Goal: Complete application form: Complete application form

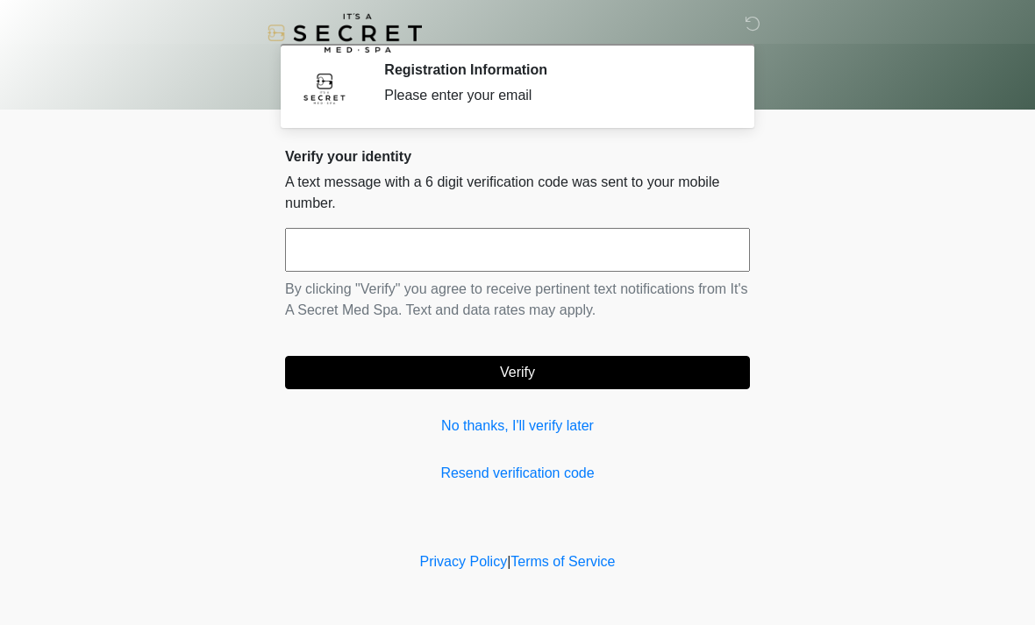
click at [574, 424] on link "No thanks, I'll verify later" at bounding box center [517, 426] width 465 height 21
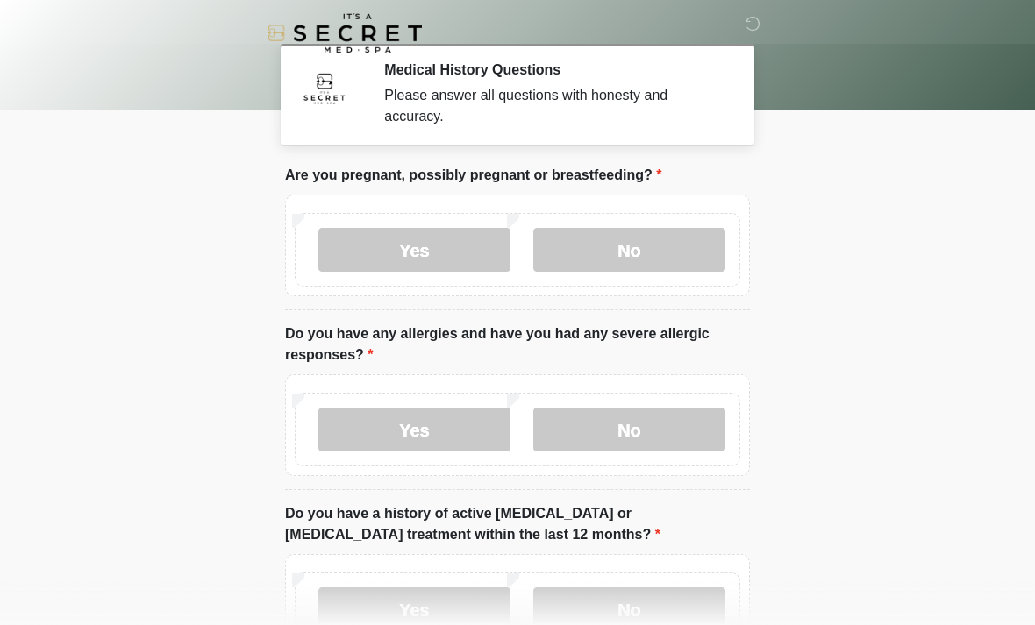
click at [685, 232] on label "No" at bounding box center [629, 250] width 192 height 44
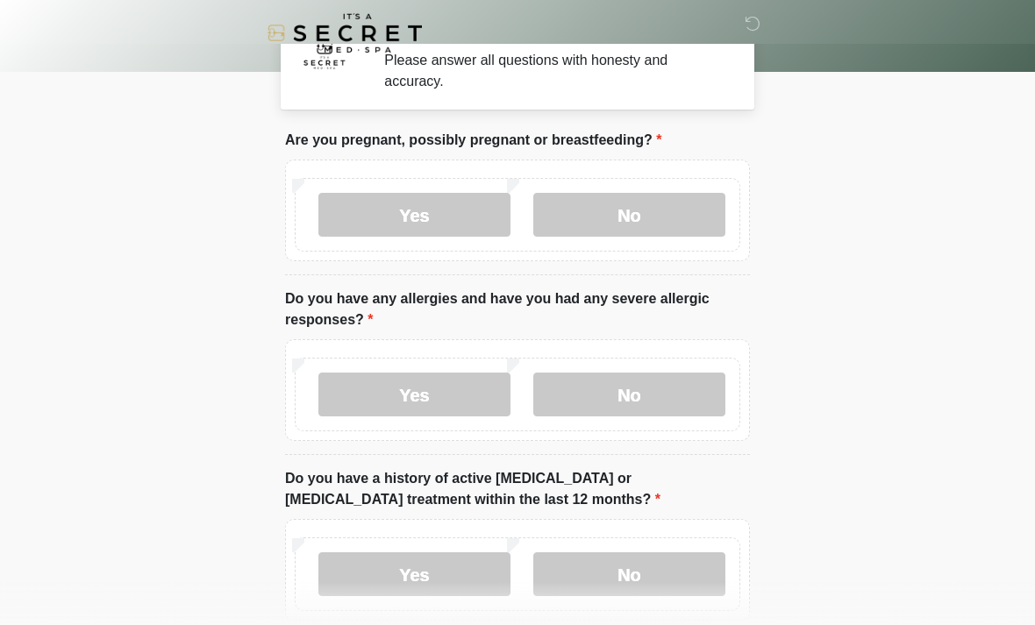
scroll to position [39, 0]
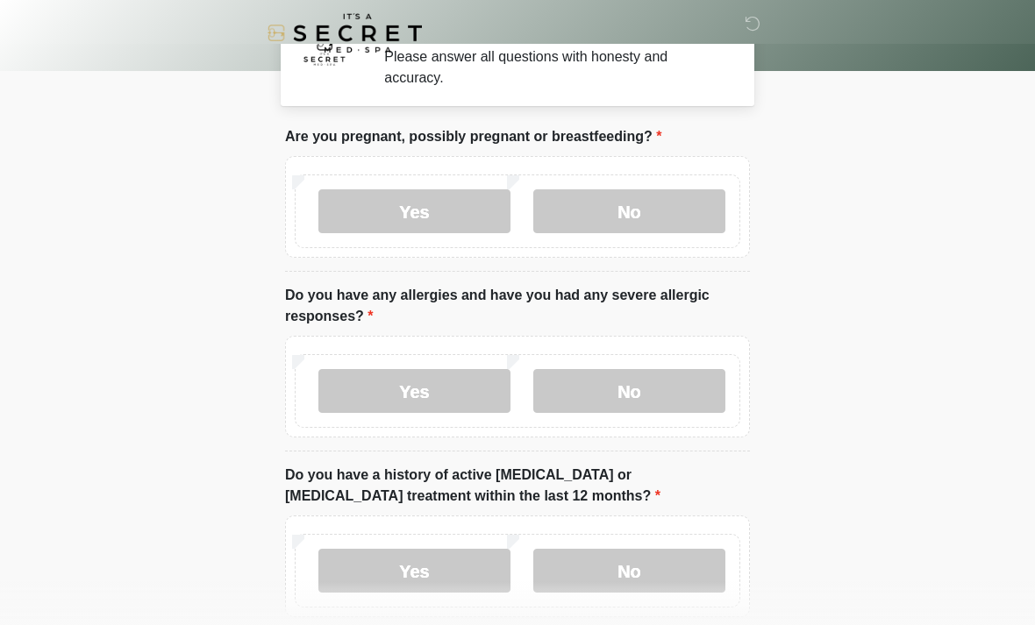
click at [691, 397] on label "No" at bounding box center [629, 391] width 192 height 44
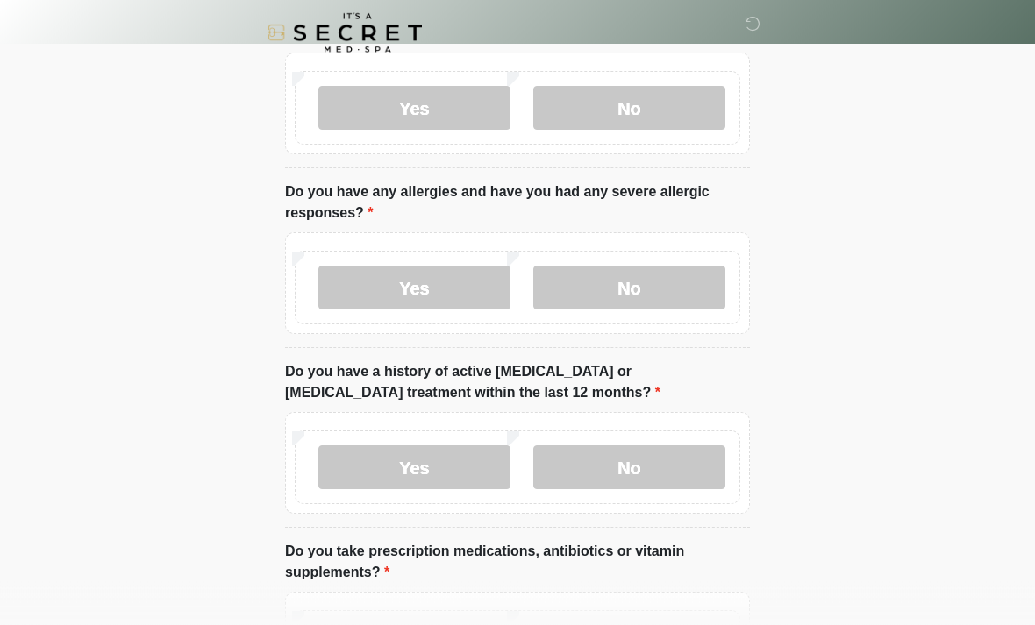
click at [697, 471] on label "No" at bounding box center [629, 469] width 192 height 44
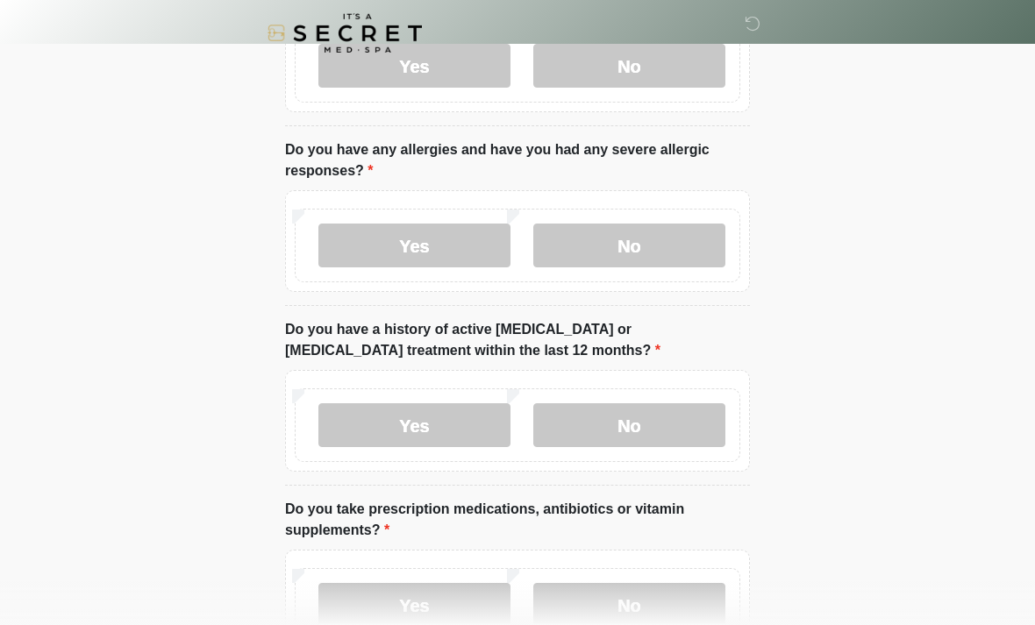
scroll to position [425, 0]
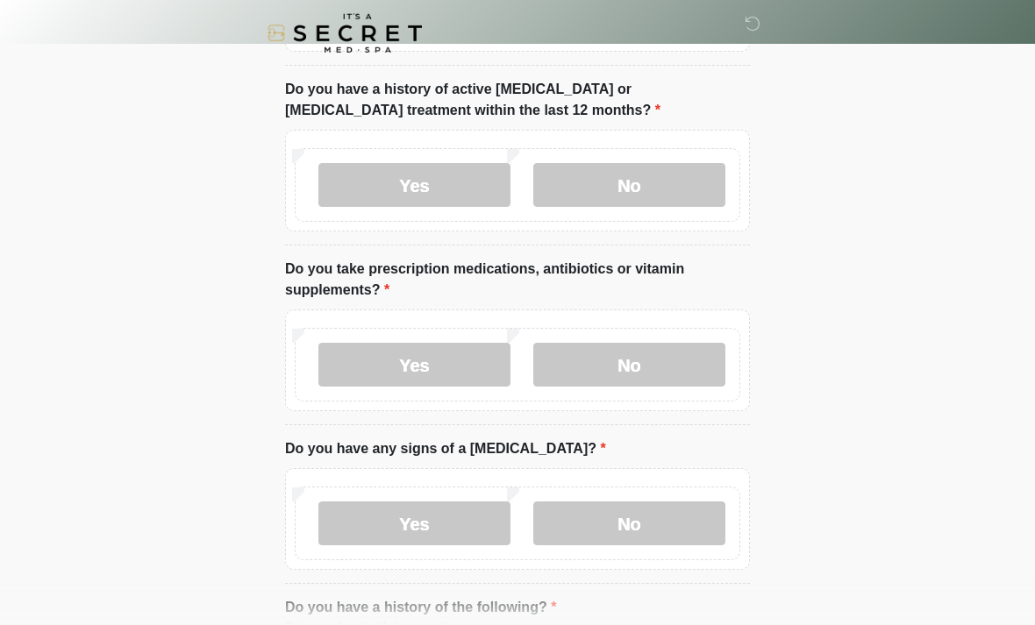
click at [688, 361] on label "No" at bounding box center [629, 365] width 192 height 44
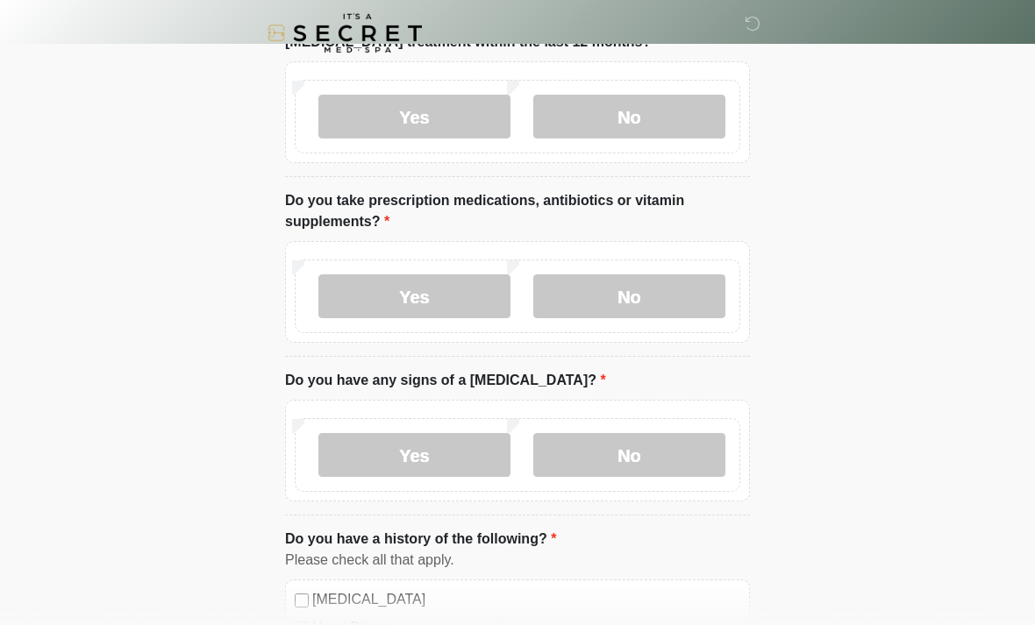
scroll to position [494, 0]
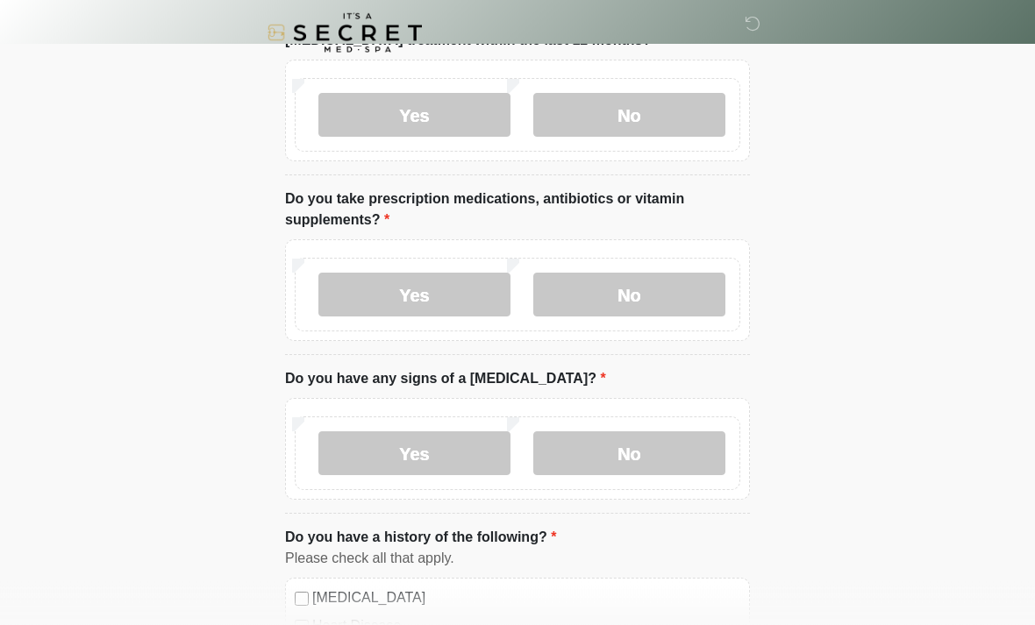
click at [688, 447] on label "No" at bounding box center [629, 454] width 192 height 44
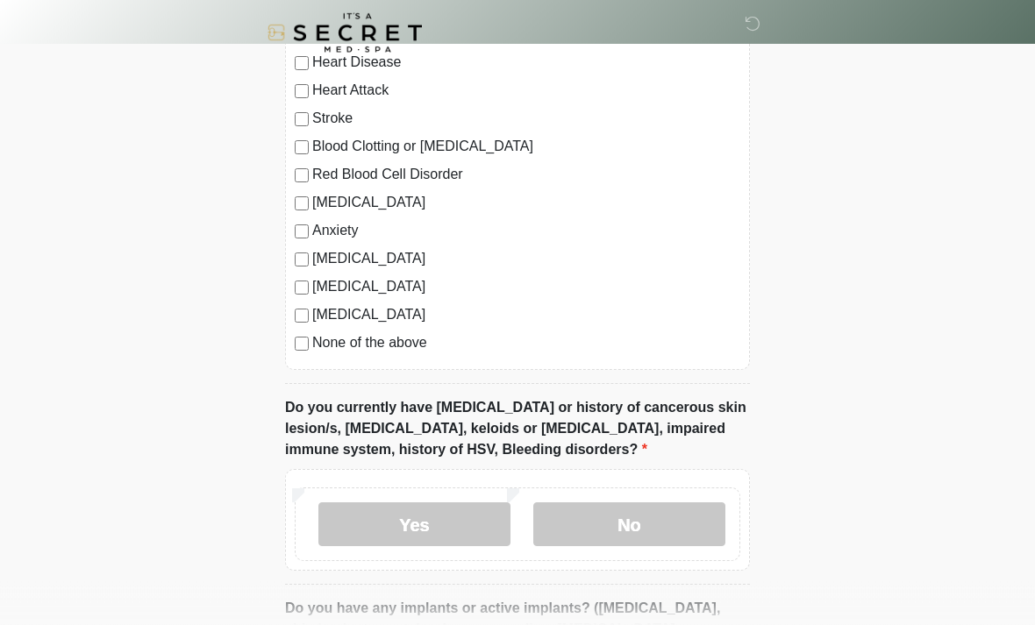
scroll to position [1061, 0]
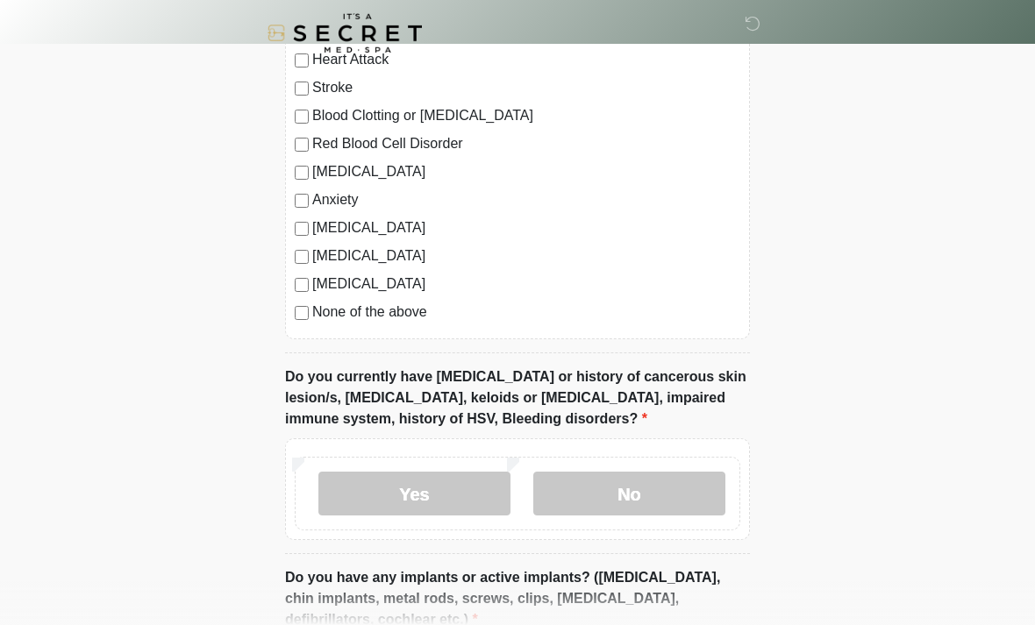
click at [668, 500] on label "No" at bounding box center [629, 494] width 192 height 44
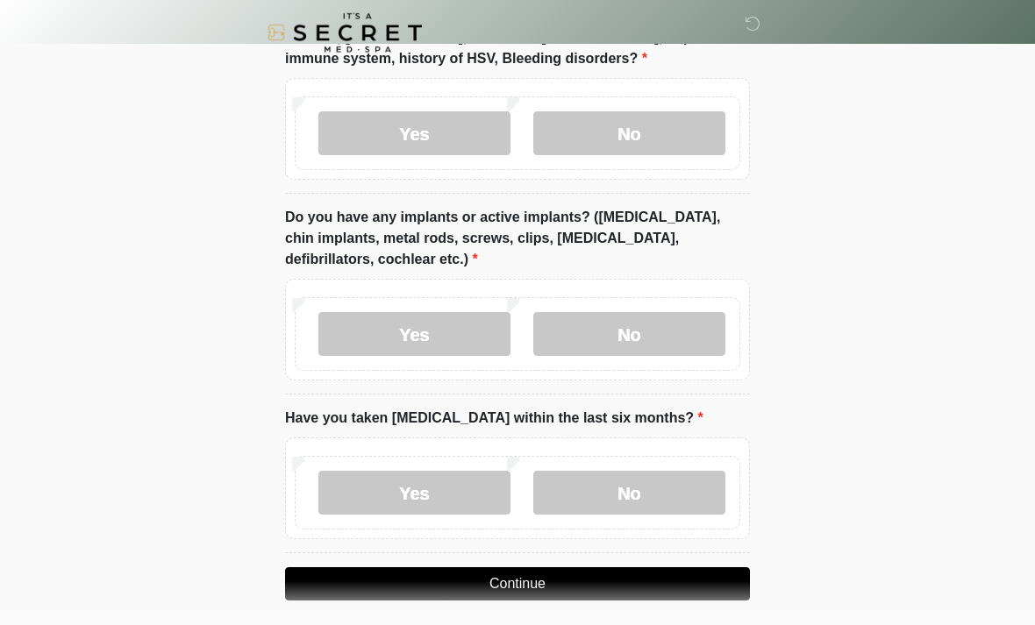
scroll to position [1461, 0]
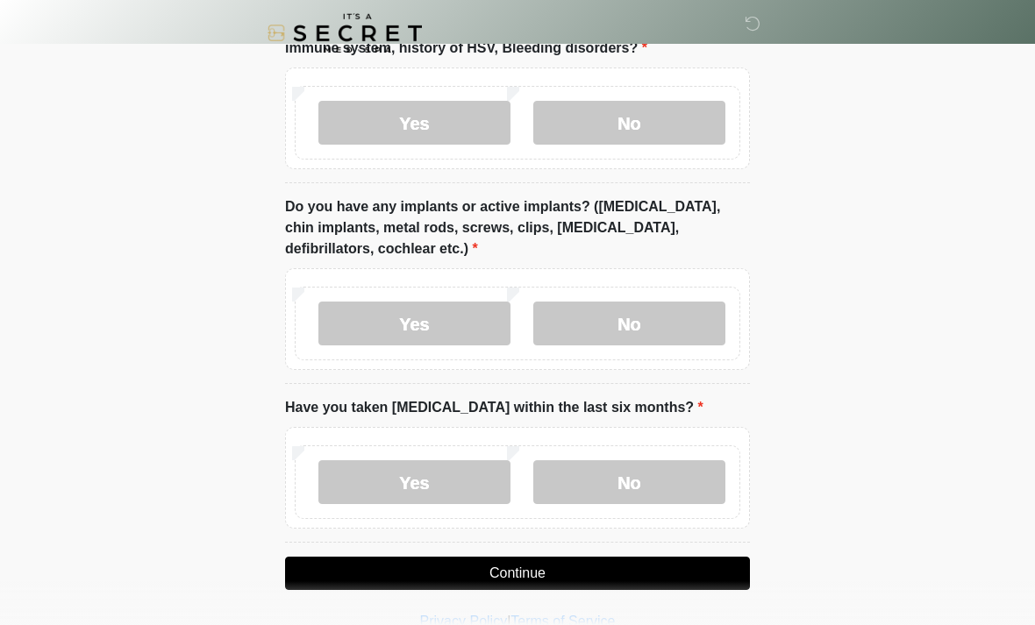
click at [696, 319] on label "No" at bounding box center [629, 324] width 192 height 44
click at [698, 472] on label "No" at bounding box center [629, 483] width 192 height 44
click at [629, 574] on button "Continue" at bounding box center [517, 573] width 465 height 33
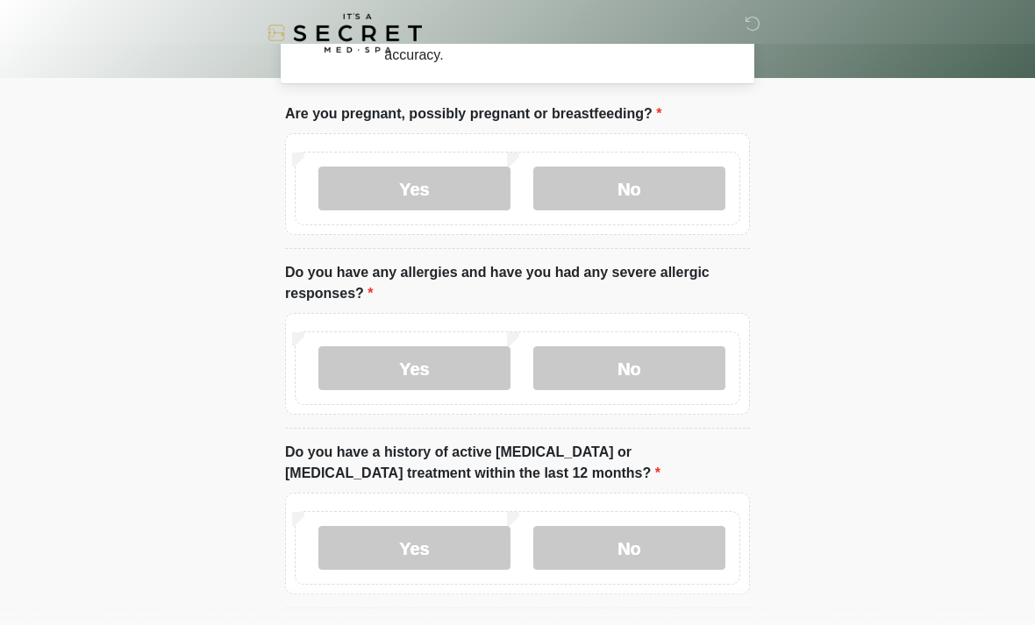
scroll to position [0, 0]
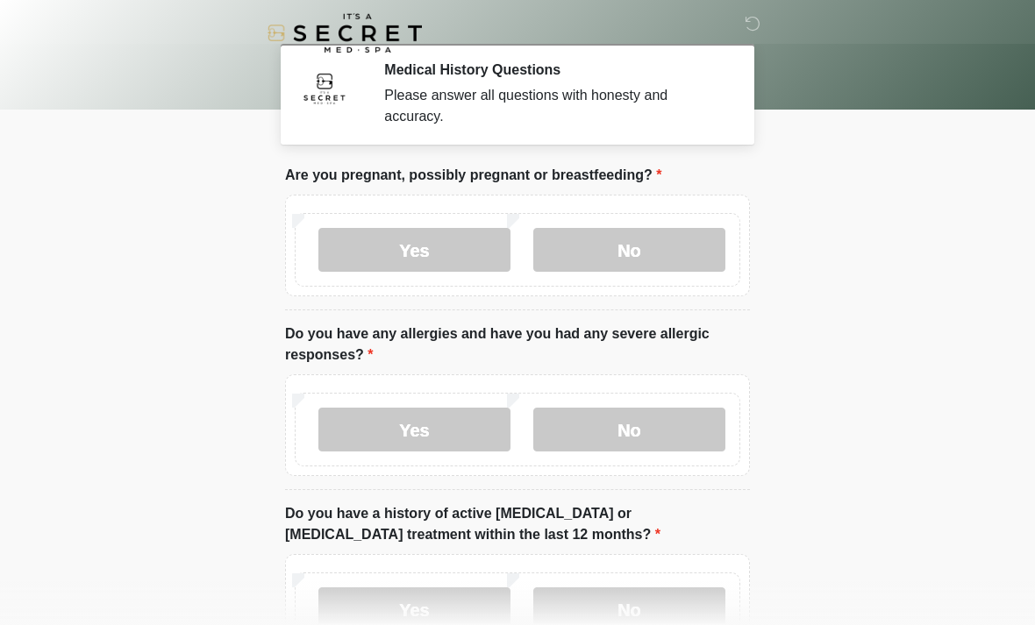
click at [696, 260] on label "No" at bounding box center [629, 250] width 192 height 44
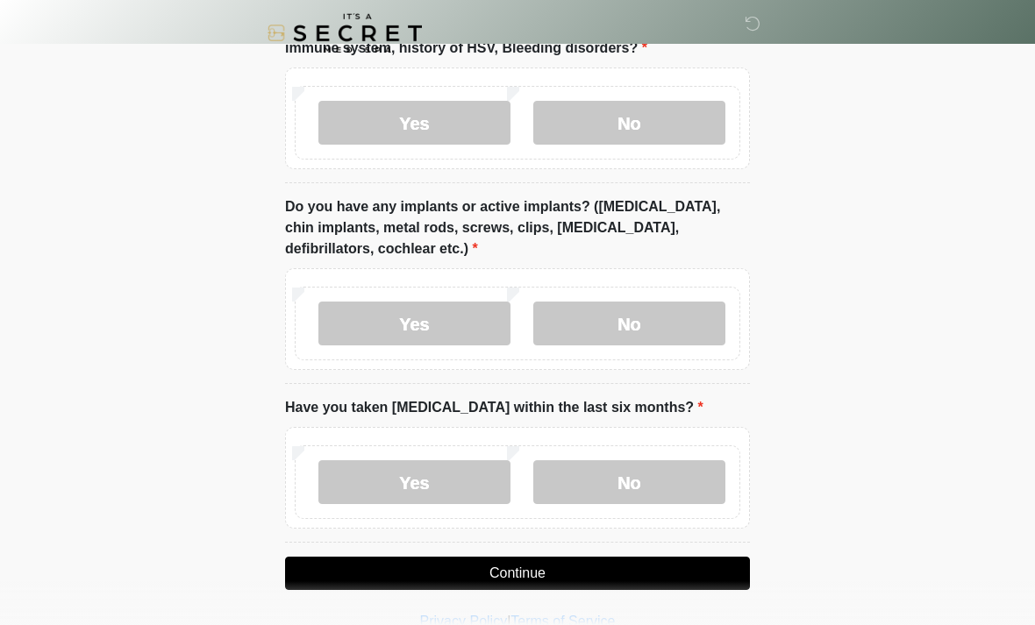
click at [565, 567] on button "Continue" at bounding box center [517, 573] width 465 height 33
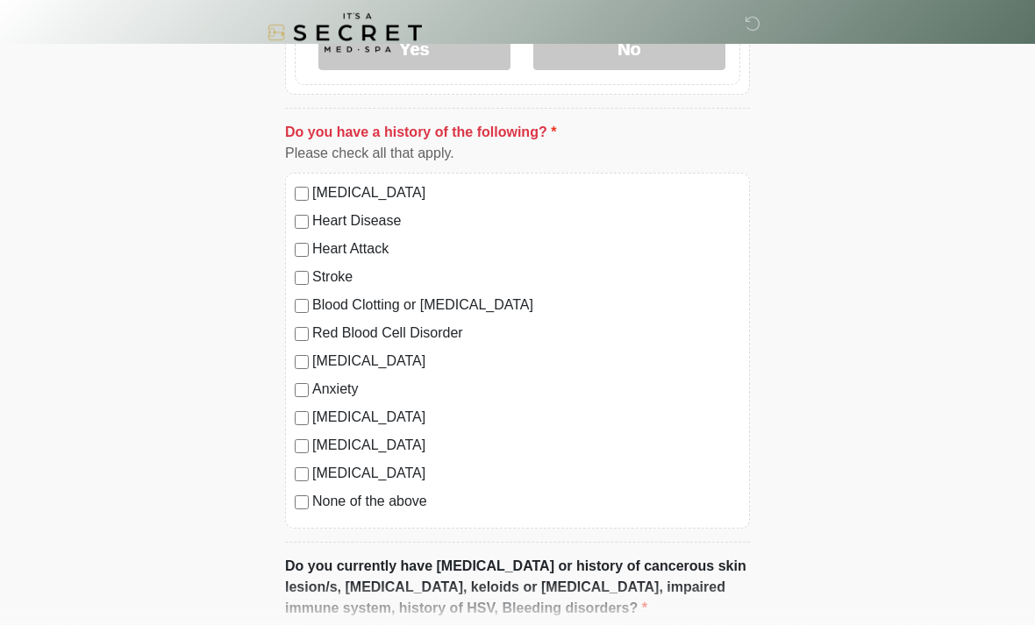
scroll to position [900, 0]
click at [284, 502] on div "This is the beginning of your virtual Good Faith Exam . ﻿﻿﻿﻿﻿﻿﻿﻿ This step is n…" at bounding box center [517, 208] width 491 height 1886
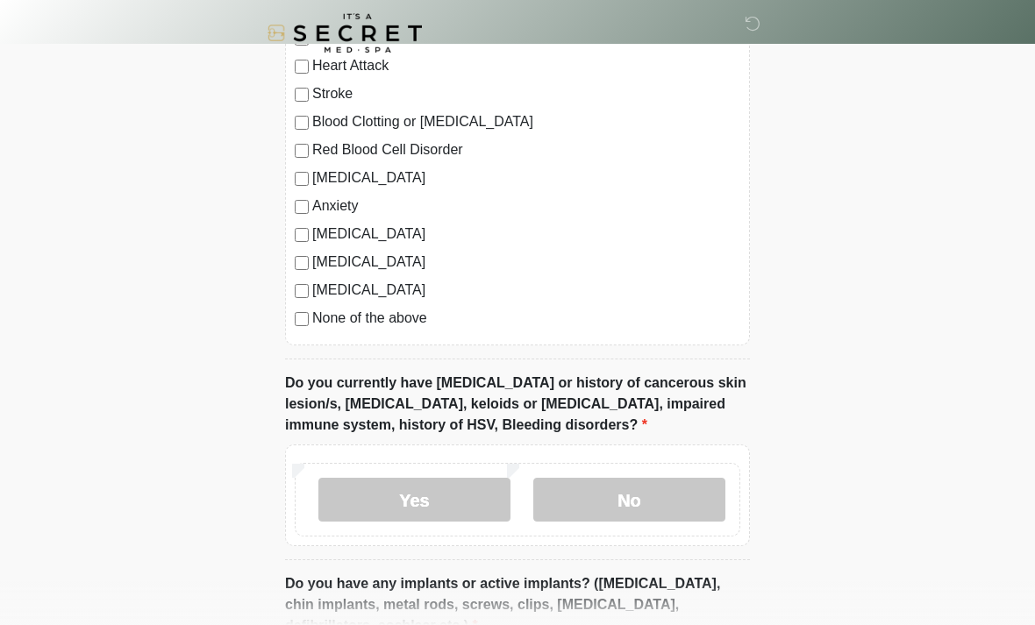
scroll to position [1085, 0]
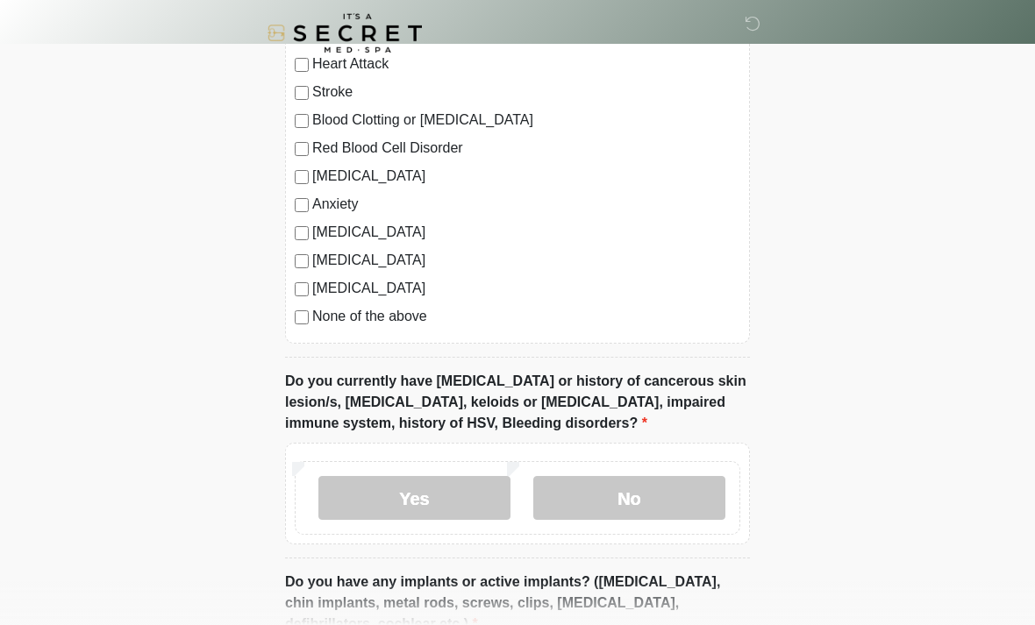
click at [641, 491] on label "No" at bounding box center [629, 498] width 192 height 44
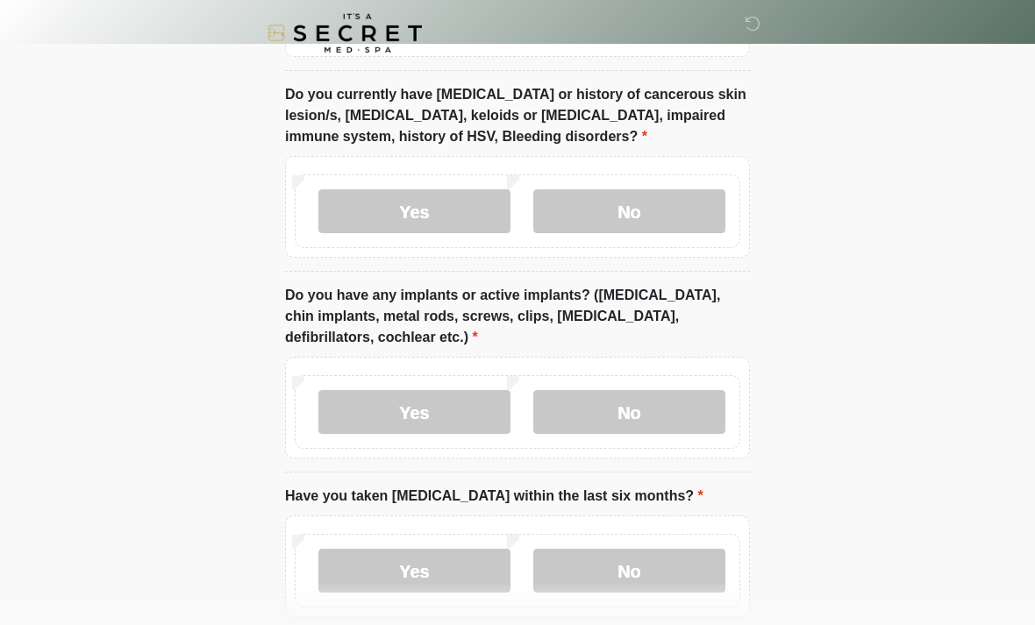
scroll to position [1461, 0]
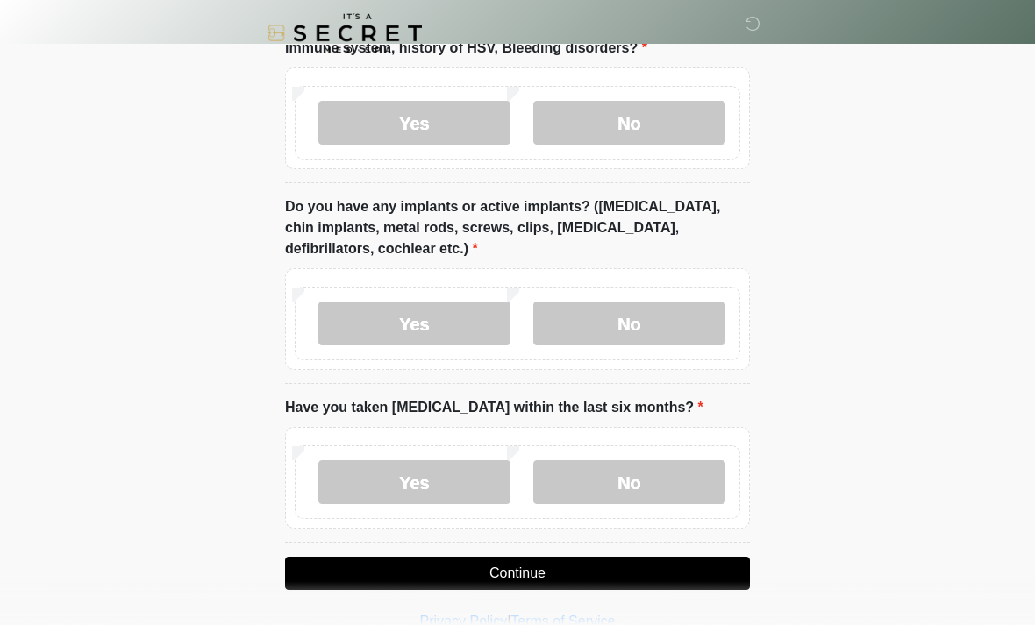
click at [627, 569] on button "Continue" at bounding box center [517, 573] width 465 height 33
click at [688, 562] on button "Continue" at bounding box center [517, 573] width 465 height 33
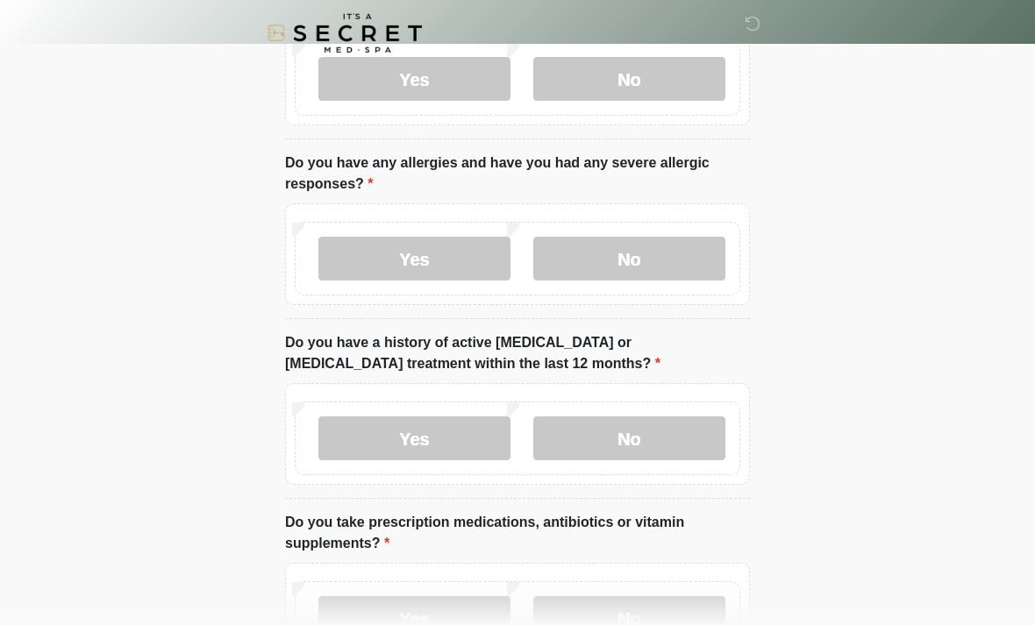
scroll to position [0, 0]
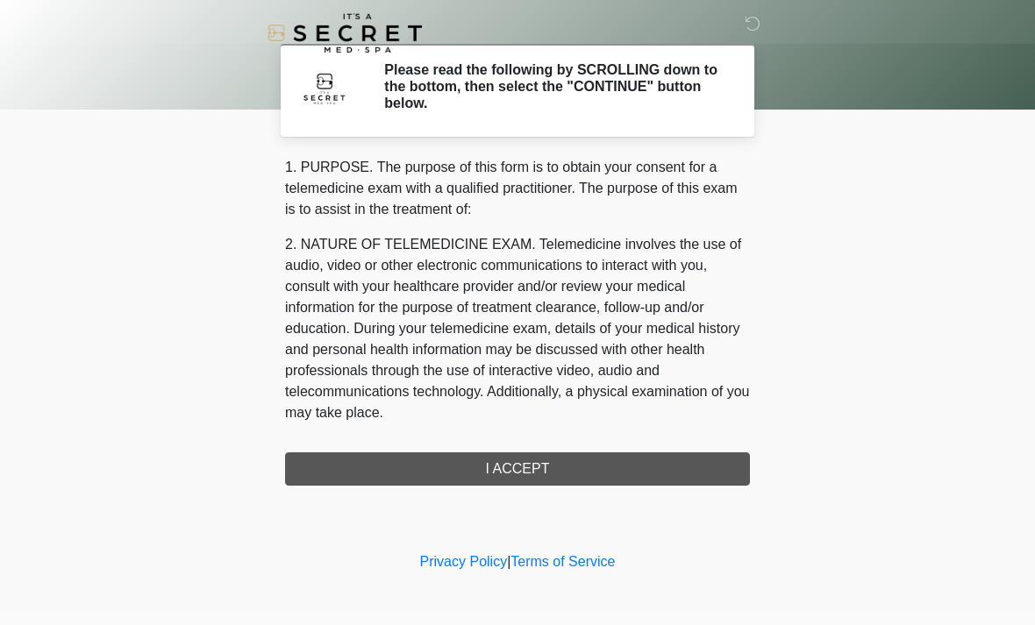
click at [699, 457] on div "1. PURPOSE. The purpose of this form is to obtain your consent for a telemedici…" at bounding box center [517, 321] width 465 height 329
click at [676, 460] on div "1. PURPOSE. The purpose of this form is to obtain your consent for a telemedici…" at bounding box center [517, 321] width 465 height 329
click at [518, 465] on div "1. PURPOSE. The purpose of this form is to obtain your consent for a telemedici…" at bounding box center [517, 321] width 465 height 329
click at [540, 468] on div "1. PURPOSE. The purpose of this form is to obtain your consent for a telemedici…" at bounding box center [517, 321] width 465 height 329
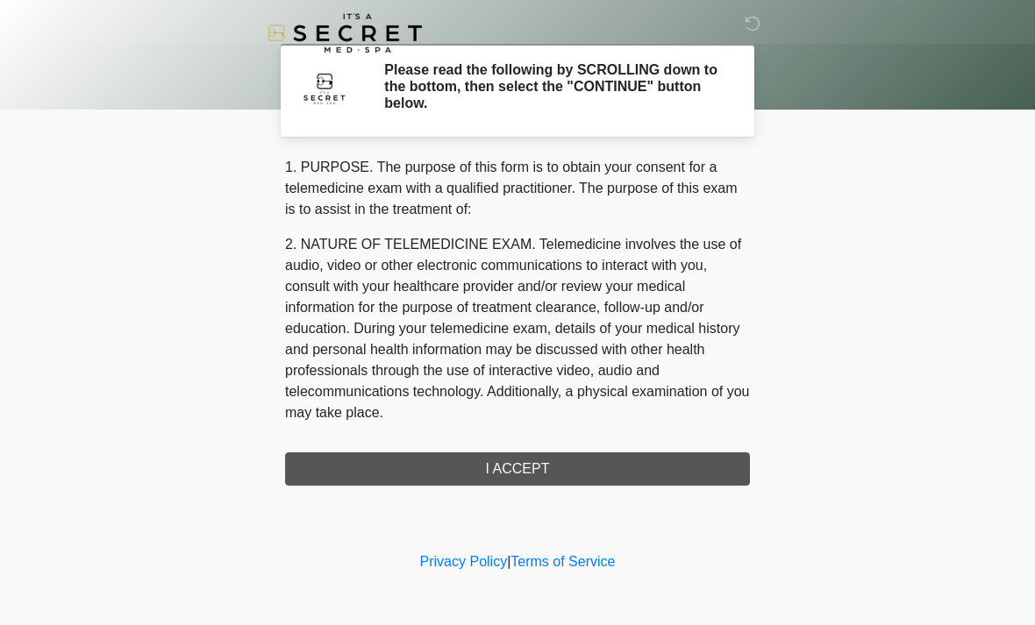
click at [533, 492] on div "‎ ‎ Please read the following by SCROLLING down to the bottom, then select the …" at bounding box center [517, 274] width 526 height 513
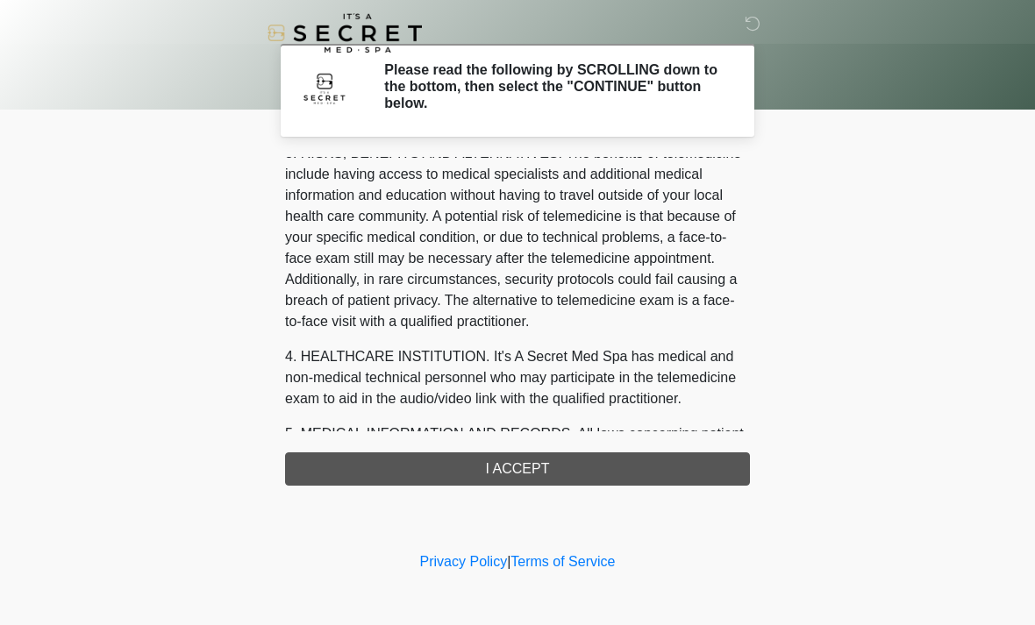
scroll to position [315, 0]
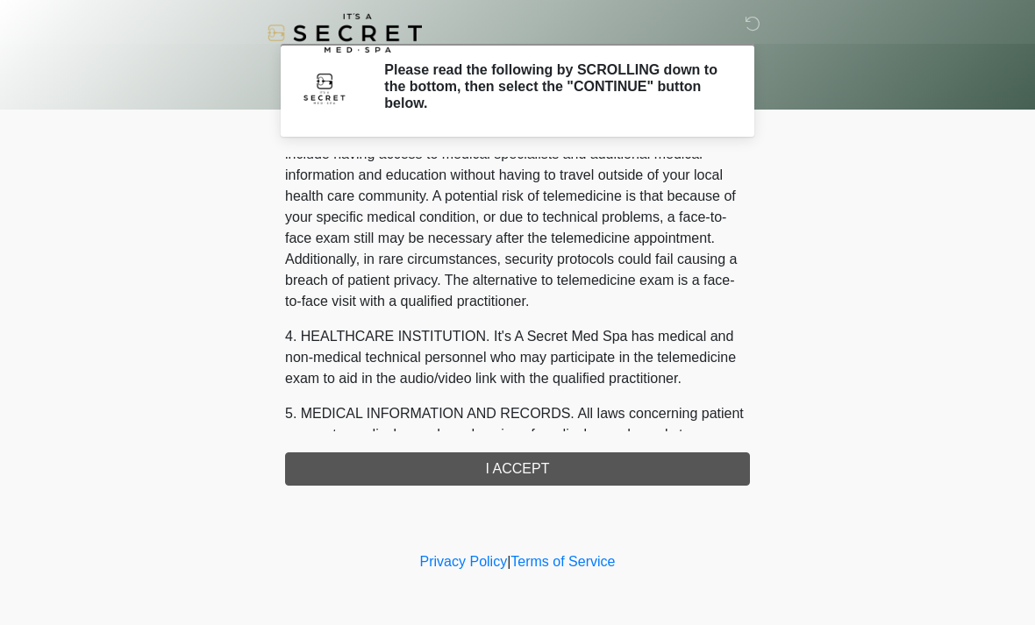
click at [540, 469] on div "1. PURPOSE. The purpose of this form is to obtain your consent for a telemedici…" at bounding box center [517, 321] width 465 height 329
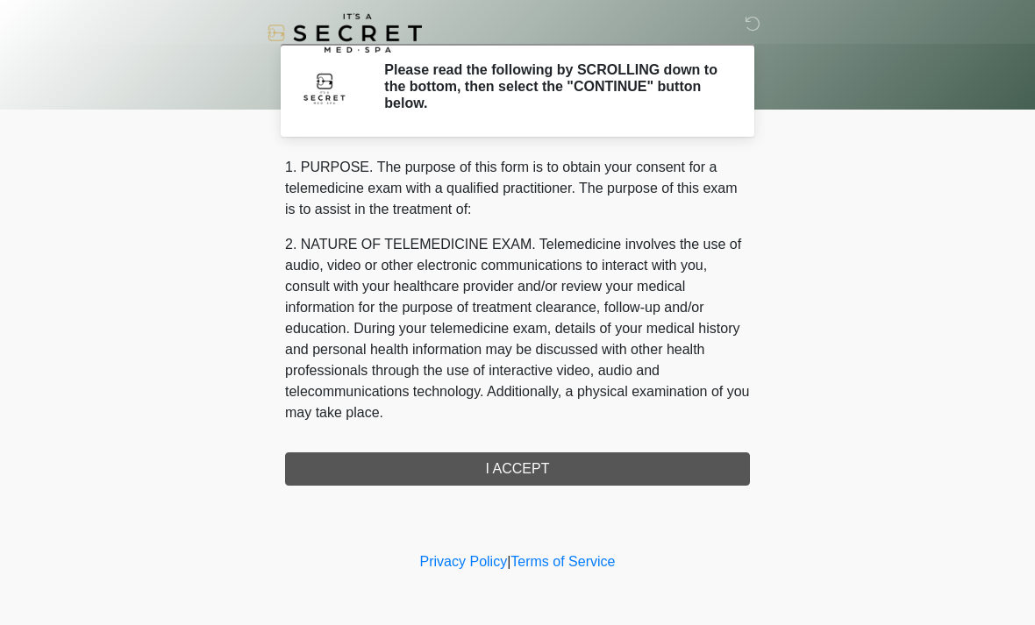
scroll to position [0, 0]
click at [528, 458] on div "1. PURPOSE. The purpose of this form is to obtain your consent for a telemedici…" at bounding box center [517, 321] width 465 height 329
click at [527, 458] on div "1. PURPOSE. The purpose of this form is to obtain your consent for a telemedici…" at bounding box center [517, 321] width 465 height 329
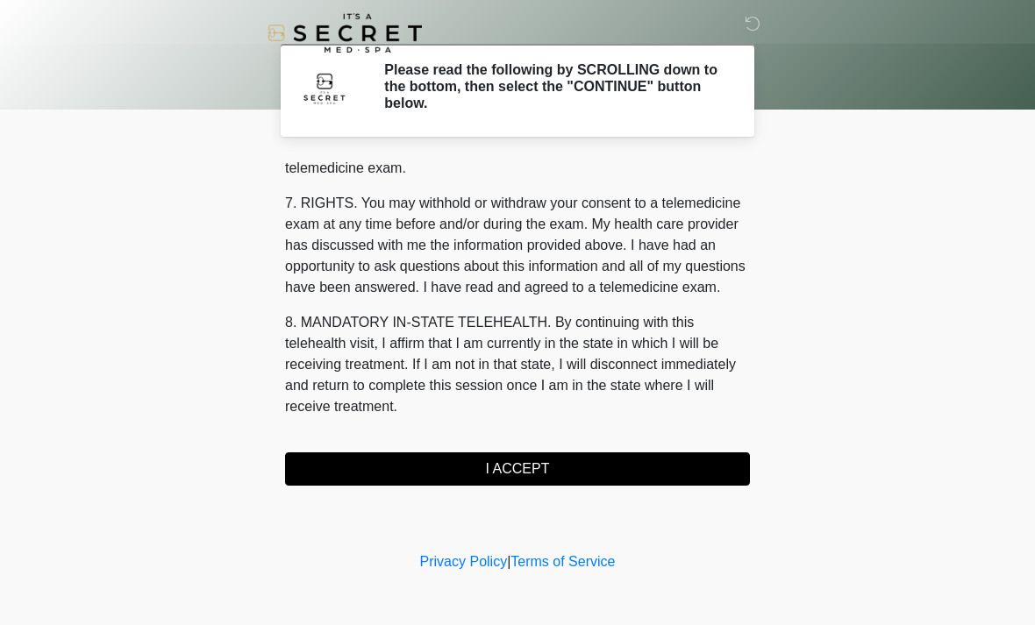
click at [560, 462] on button "I ACCEPT" at bounding box center [517, 469] width 465 height 33
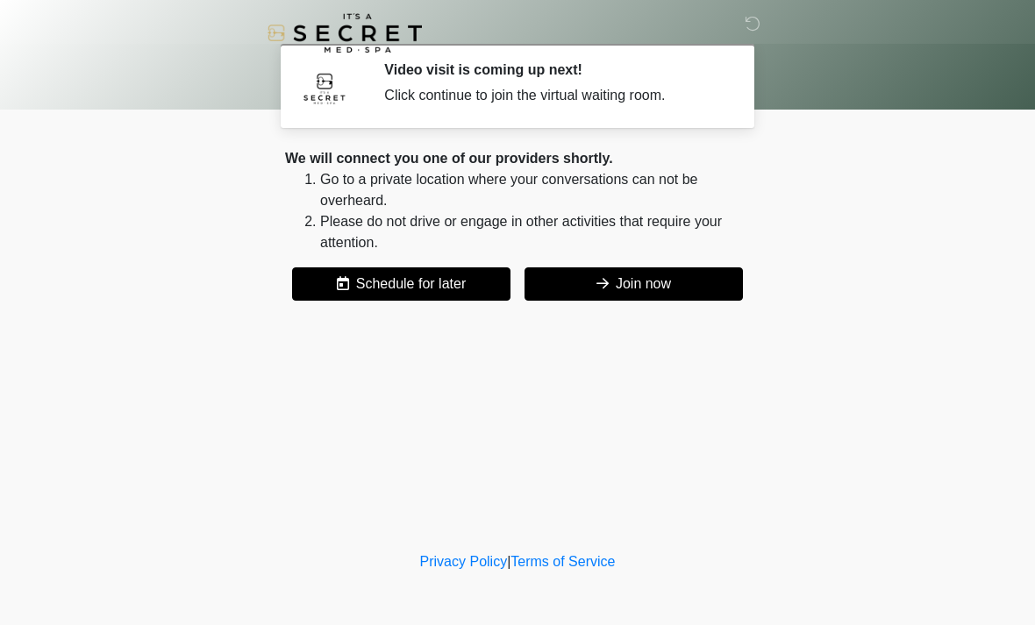
click at [704, 291] on button "Join now" at bounding box center [634, 284] width 218 height 33
